Goal: Task Accomplishment & Management: Complete application form

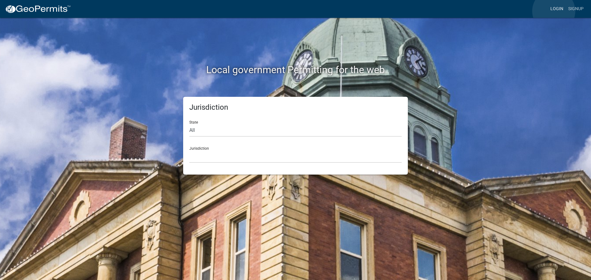
click at [554, 11] on link "Login" at bounding box center [557, 9] width 18 height 12
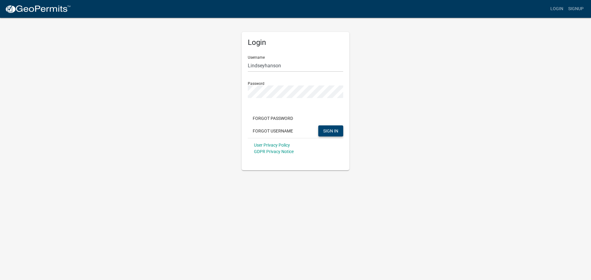
click at [330, 130] on span "SIGN IN" at bounding box center [330, 130] width 15 height 5
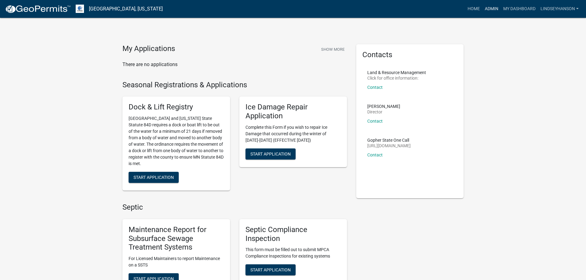
click at [489, 9] on link "Admin" at bounding box center [491, 9] width 18 height 12
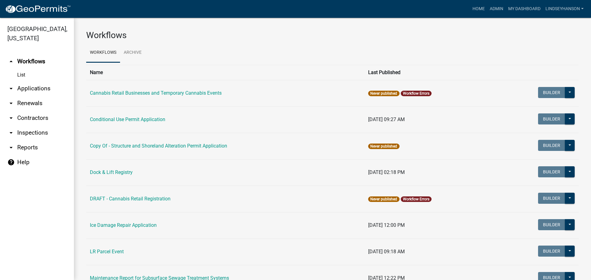
click at [37, 92] on link "arrow_drop_down Applications" at bounding box center [37, 88] width 74 height 15
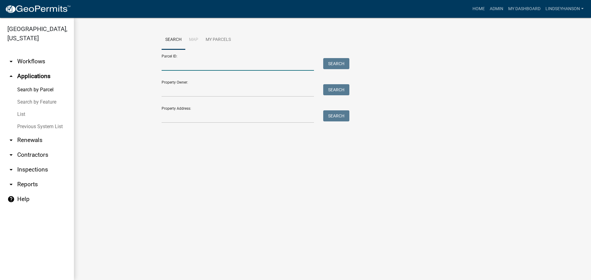
click at [178, 62] on input "Parcel ID:" at bounding box center [238, 64] width 152 height 13
paste input "12000990486000"
type input "12000990486000"
click at [337, 65] on button "Search" at bounding box center [336, 63] width 26 height 11
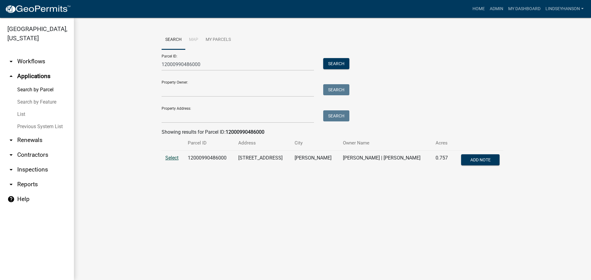
click at [170, 158] on span "Select" at bounding box center [171, 158] width 13 height 6
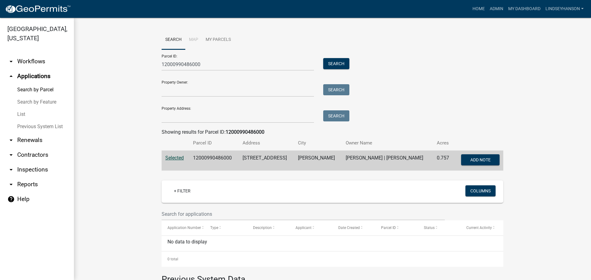
click at [36, 58] on link "arrow_drop_down Workflows" at bounding box center [37, 61] width 74 height 15
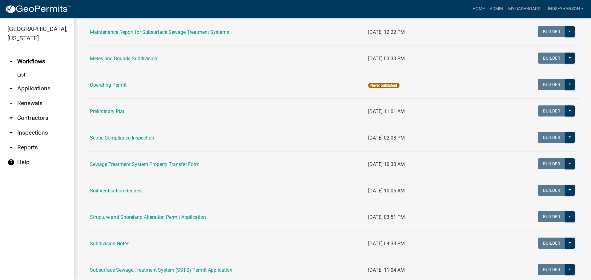
scroll to position [277, 0]
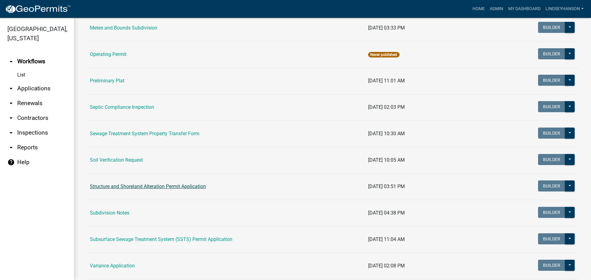
click at [179, 188] on link "Structure and Shoreland Alteration Permit Application" at bounding box center [148, 187] width 116 height 6
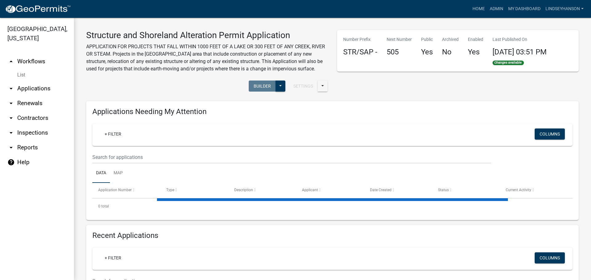
select select "1: 25"
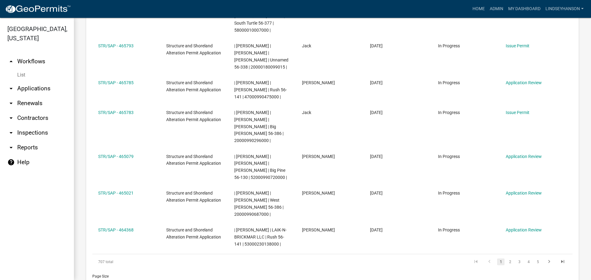
scroll to position [338, 0]
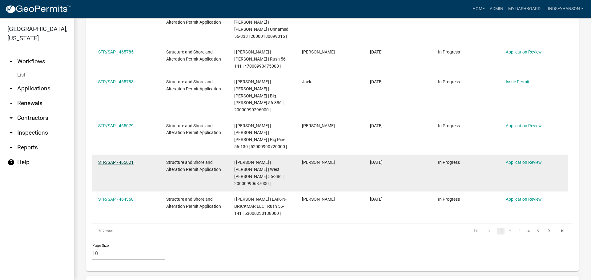
click at [126, 160] on link "STR/SAP - 465021" at bounding box center [115, 162] width 35 height 5
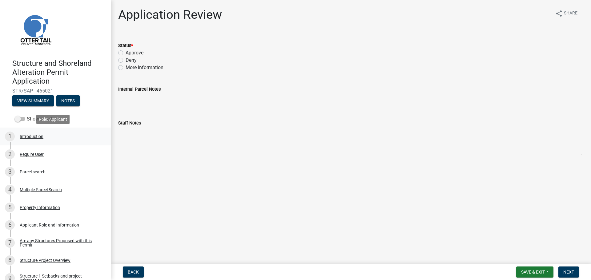
click at [35, 138] on div "Introduction" at bounding box center [32, 136] width 24 height 4
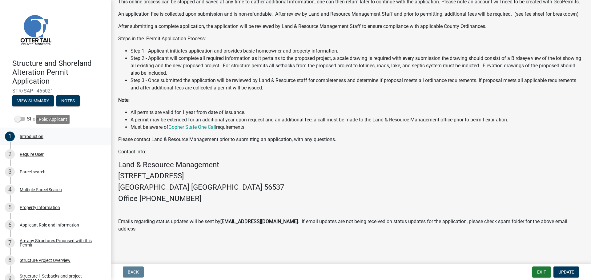
scroll to position [88, 0]
click at [41, 173] on div "Parcel search" at bounding box center [33, 172] width 26 height 4
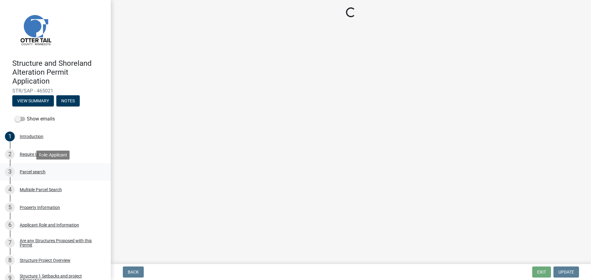
scroll to position [0, 0]
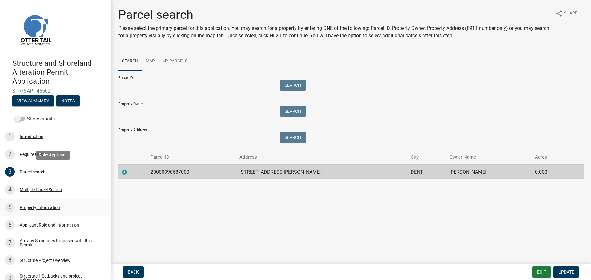
click at [51, 208] on div "Property Information" at bounding box center [40, 208] width 40 height 4
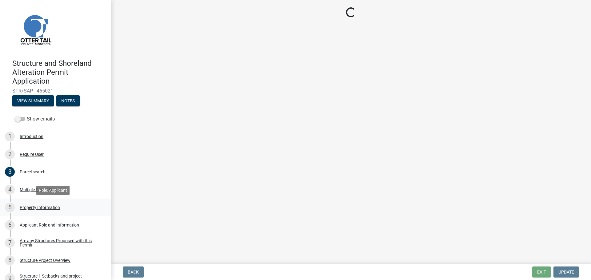
select select "575c96c9-b999-4e4a-9e4c-af57e33bf89a"
select select "9f52d7c9-96dd-4370-b810-ce091165f7c2"
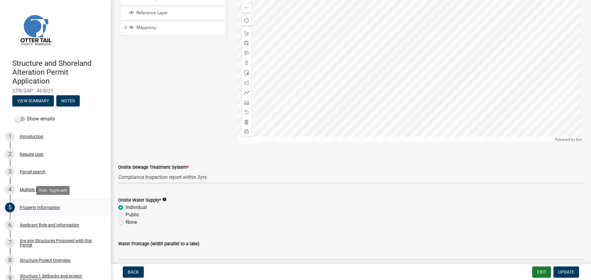
scroll to position [363, 0]
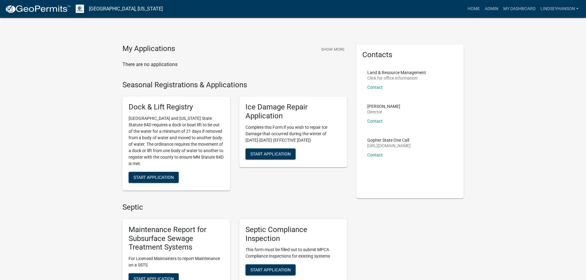
click at [13, 15] on link at bounding box center [38, 8] width 66 height 13
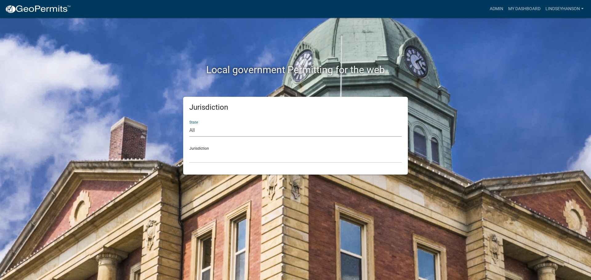
click at [265, 131] on select "All Colorado Georgia Indiana Iowa Kansas Minnesota Ohio South Carolina Wisconsin" at bounding box center [295, 130] width 212 height 13
select select "[US_STATE]"
click at [189, 124] on select "All Colorado Georgia Indiana Iowa Kansas Minnesota Ohio South Carolina Wisconsin" at bounding box center [295, 130] width 212 height 13
click at [240, 156] on select "Becker County, Minnesota Benton County, Minnesota Carlton County, Minnesota Cit…" at bounding box center [295, 156] width 212 height 13
